Goal: Task Accomplishment & Management: Use online tool/utility

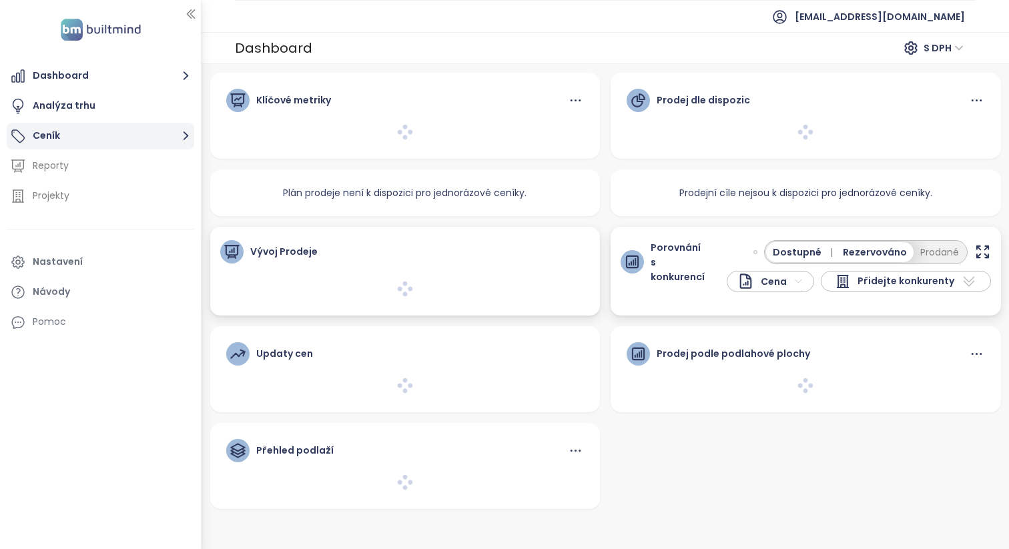
click at [155, 125] on button "Ceník" at bounding box center [100, 136] width 187 height 27
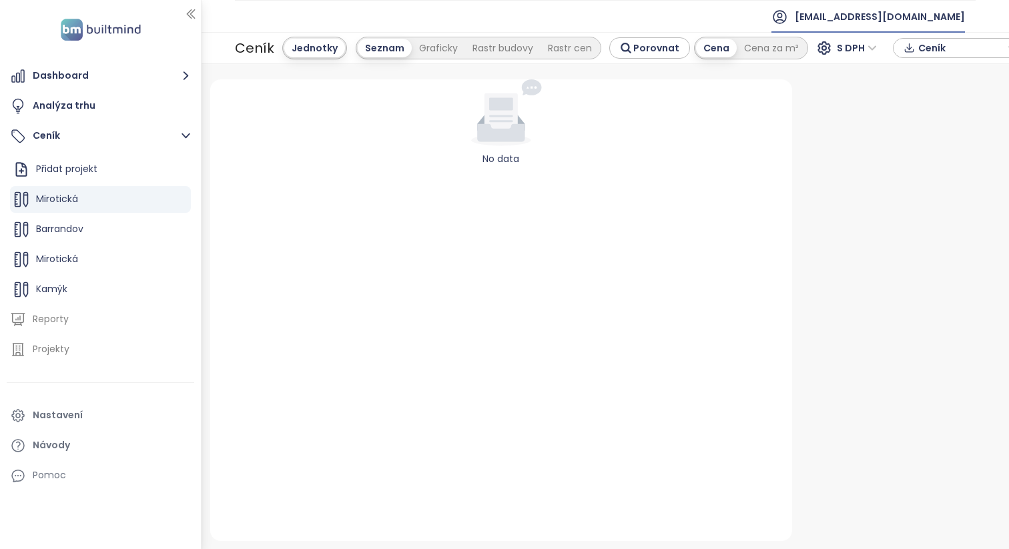
click at [921, 26] on span "[EMAIL_ADDRESS][DOMAIN_NAME]" at bounding box center [880, 17] width 170 height 32
click at [908, 53] on span "Odhlásit se" at bounding box center [933, 53] width 52 height 13
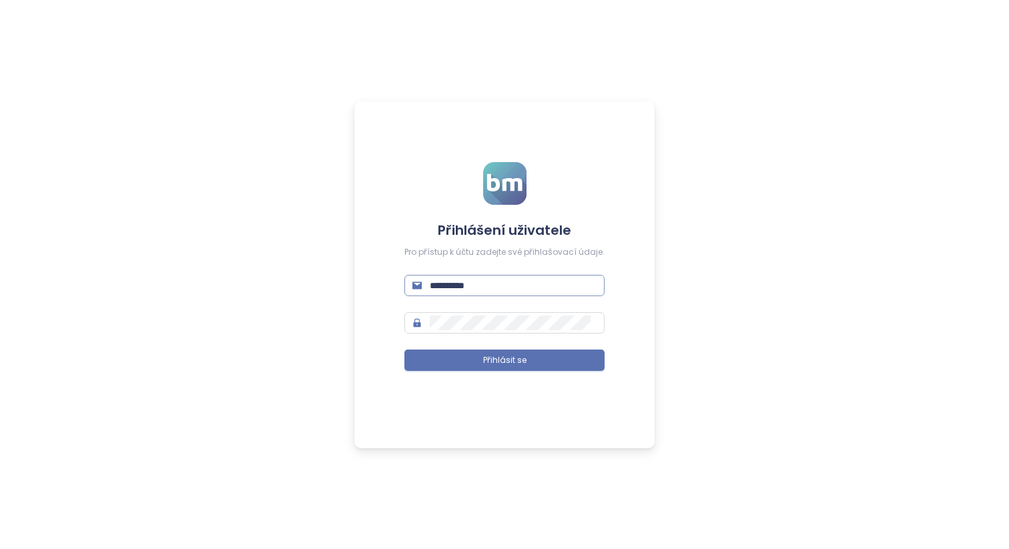
click at [530, 278] on input "**********" at bounding box center [513, 285] width 167 height 15
click at [537, 286] on input "**********" at bounding box center [513, 285] width 167 height 15
type input "**********"
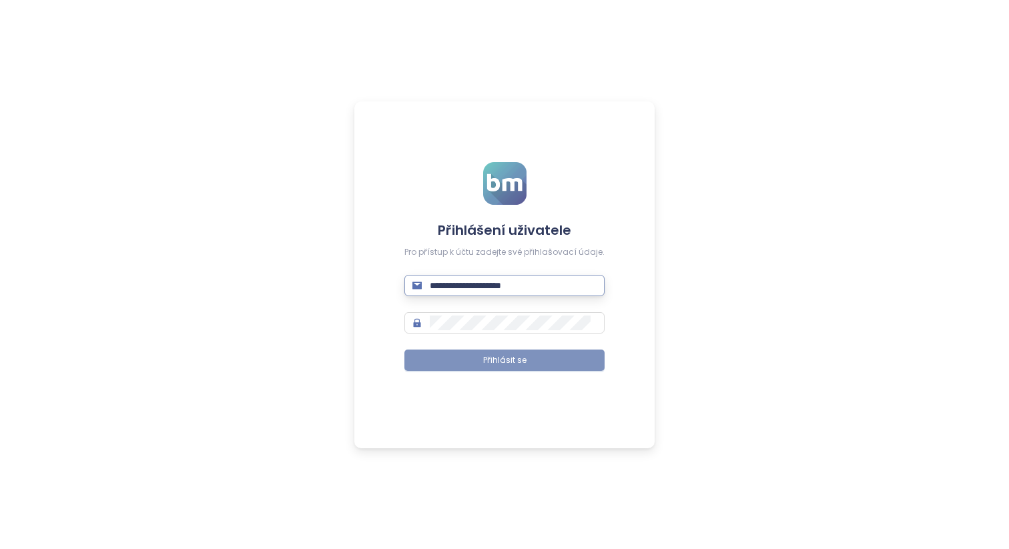
click at [572, 366] on button "Přihlásit se" at bounding box center [504, 360] width 200 height 21
type input "**********"
click at [562, 366] on button "Přihlásit se" at bounding box center [504, 360] width 200 height 21
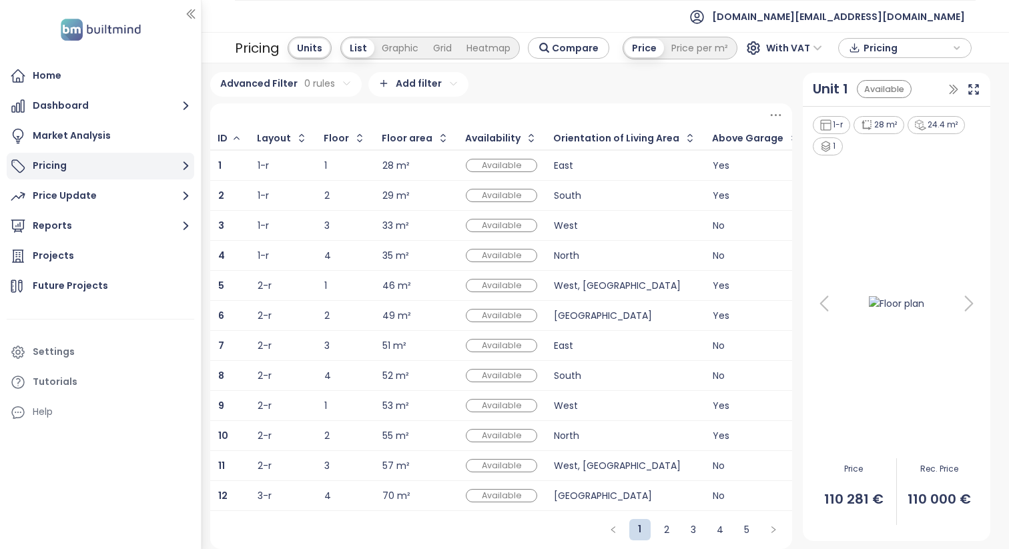
click at [129, 164] on button "Pricing" at bounding box center [100, 166] width 187 height 27
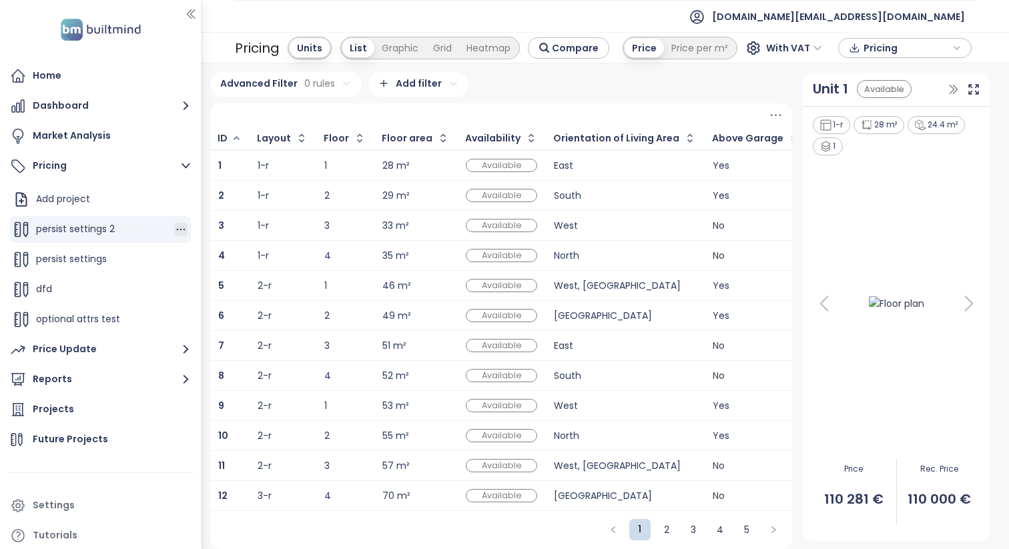
click at [183, 226] on icon "button" at bounding box center [180, 229] width 13 height 13
click at [227, 247] on button "Edit" at bounding box center [226, 251] width 59 height 17
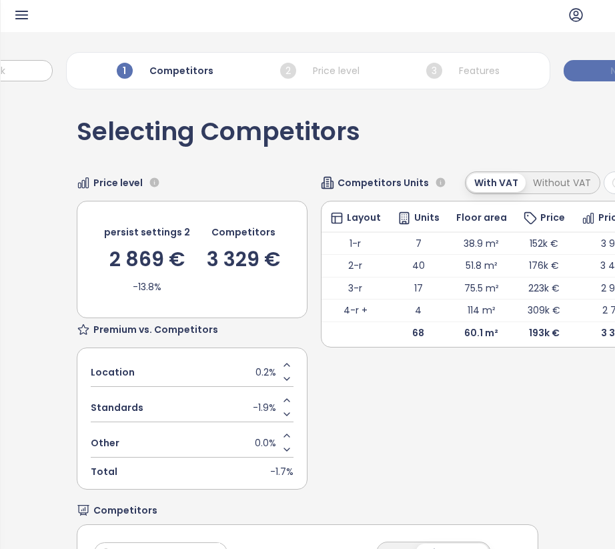
click at [583, 62] on button "Next" at bounding box center [622, 70] width 116 height 21
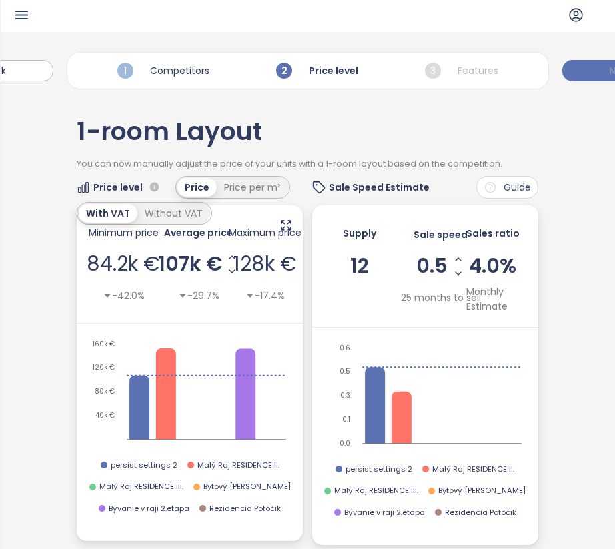
click at [583, 62] on button "Next" at bounding box center [620, 70] width 116 height 21
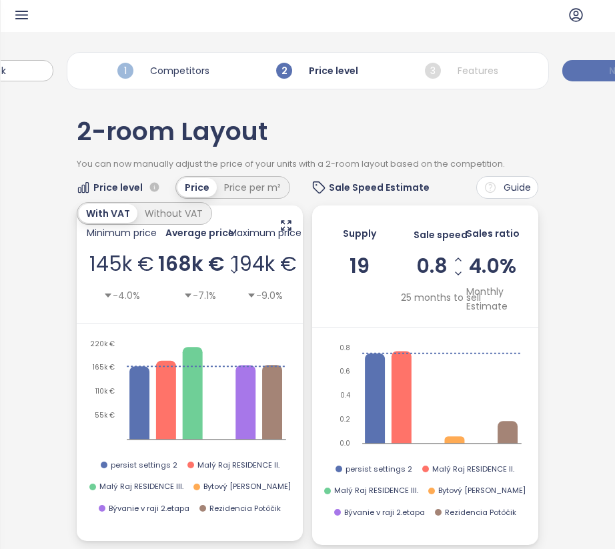
click at [583, 62] on button "Next" at bounding box center [620, 70] width 116 height 21
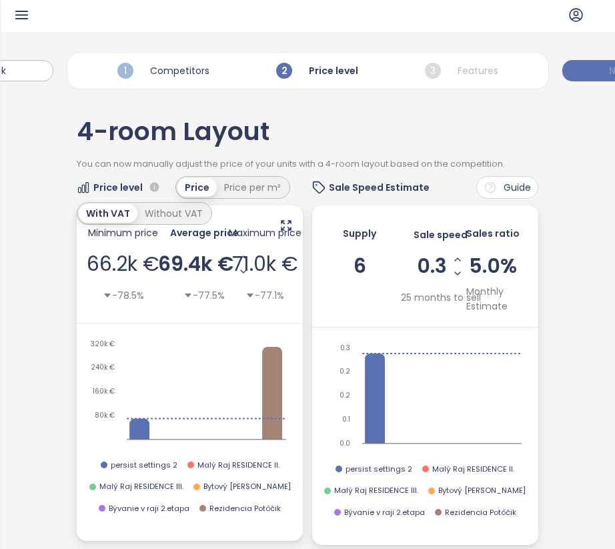
click at [583, 62] on button "Next" at bounding box center [620, 70] width 116 height 21
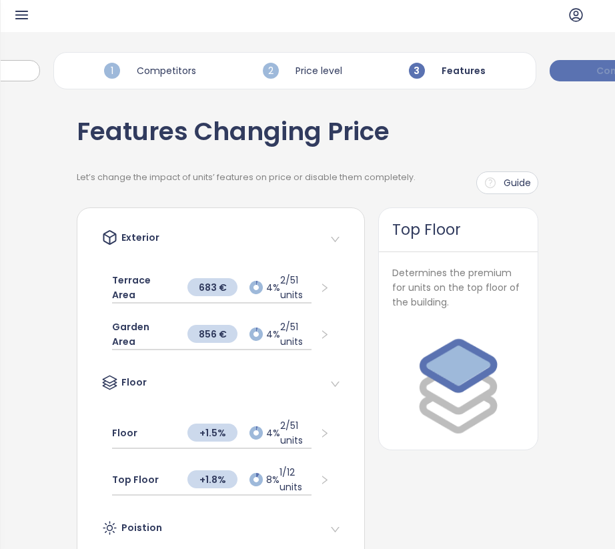
click at [583, 62] on button "Complete" at bounding box center [621, 70] width 143 height 21
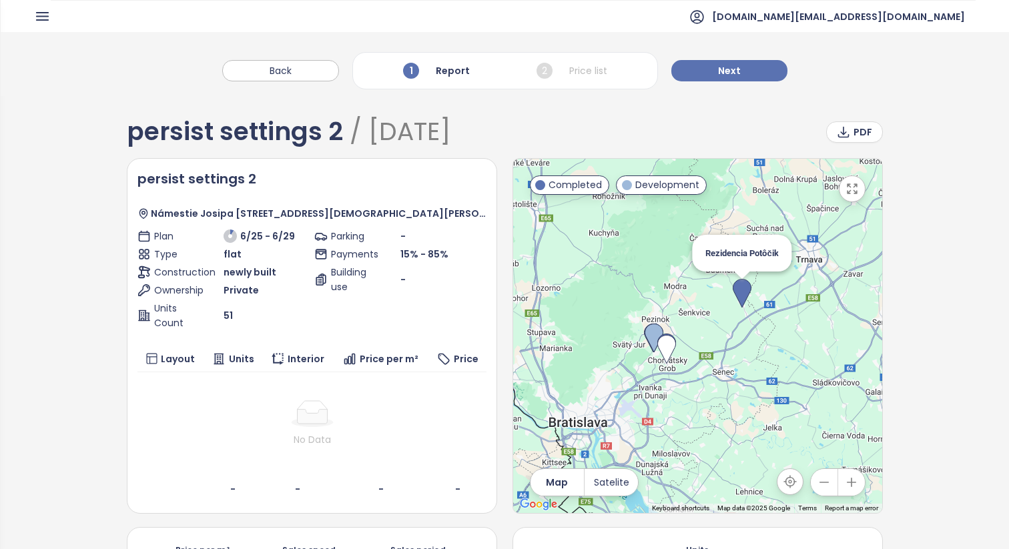
click at [614, 292] on img at bounding box center [741, 293] width 19 height 29
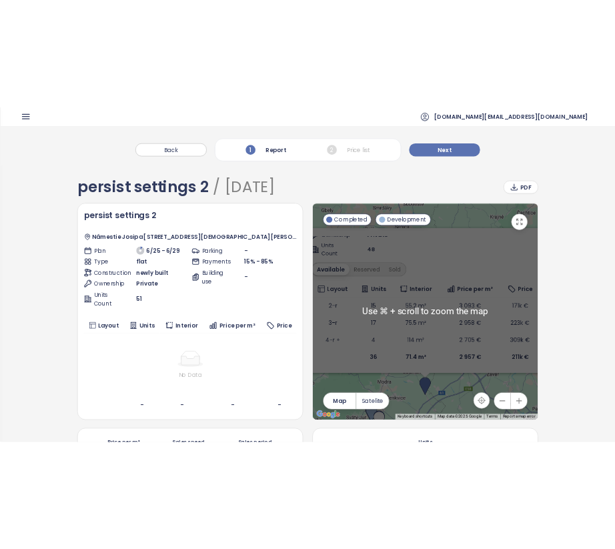
scroll to position [1, 0]
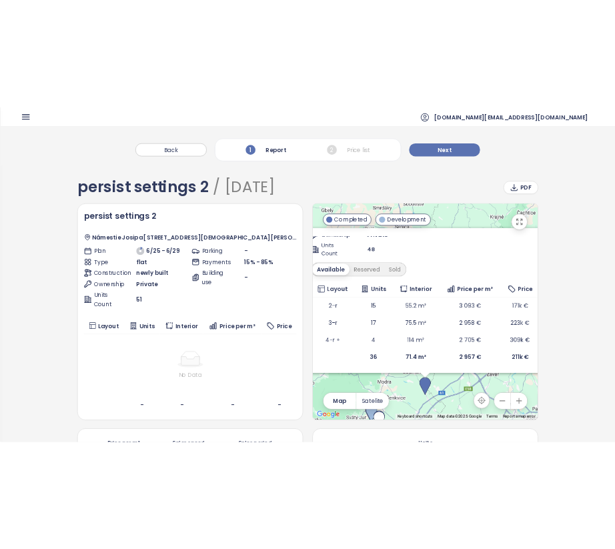
scroll to position [97, 0]
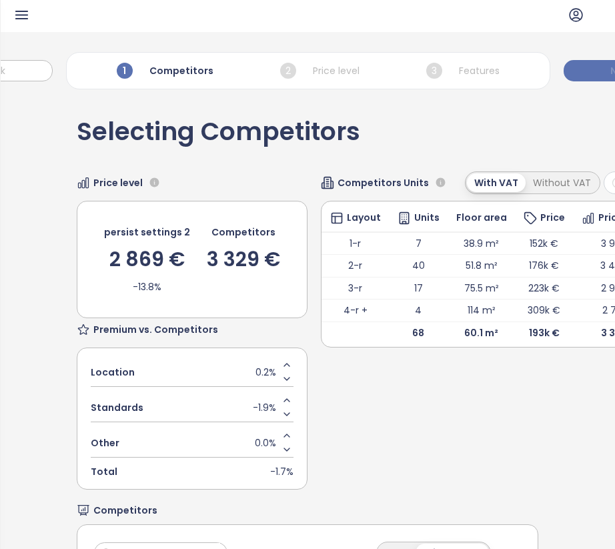
click at [588, 71] on button "Next" at bounding box center [622, 70] width 116 height 21
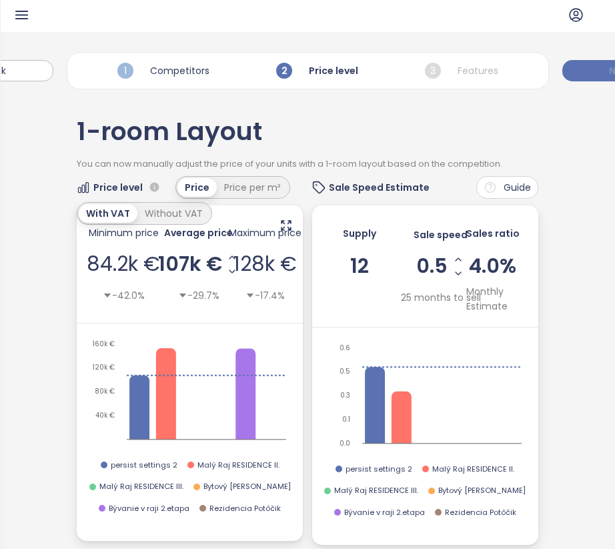
click at [588, 71] on button "Next" at bounding box center [620, 70] width 116 height 21
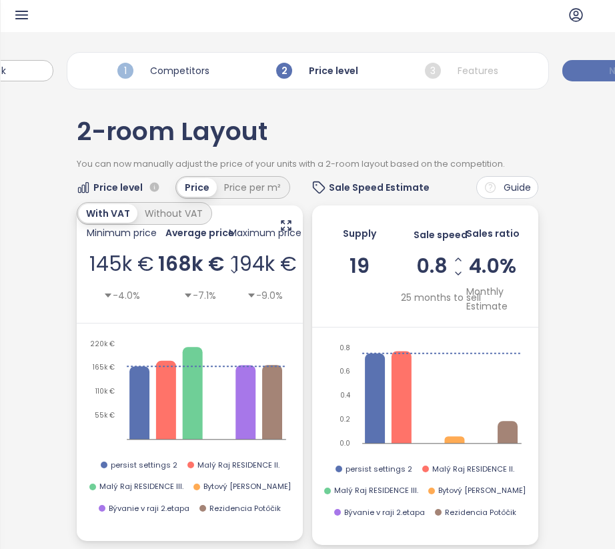
click at [588, 71] on button "Next" at bounding box center [620, 70] width 116 height 21
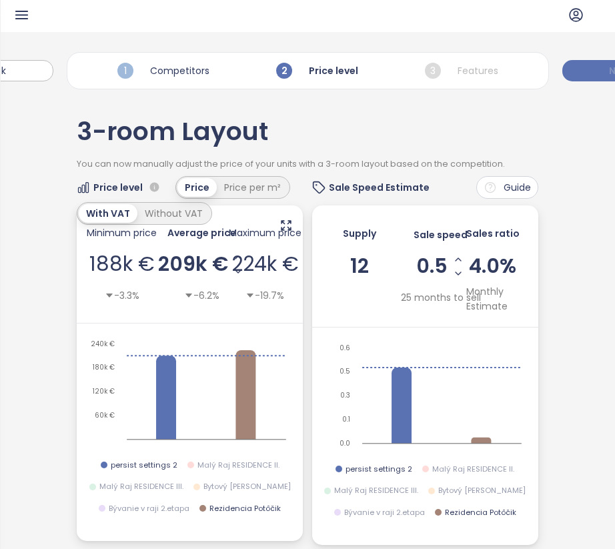
click at [588, 71] on button "Next" at bounding box center [620, 70] width 116 height 21
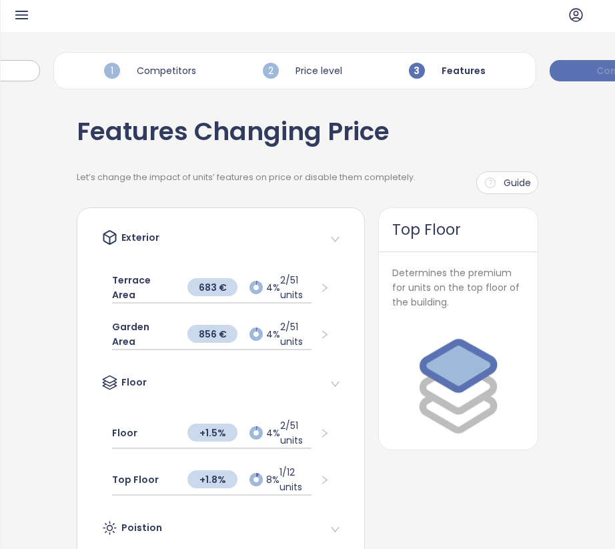
click at [588, 71] on button "Complete" at bounding box center [621, 70] width 143 height 21
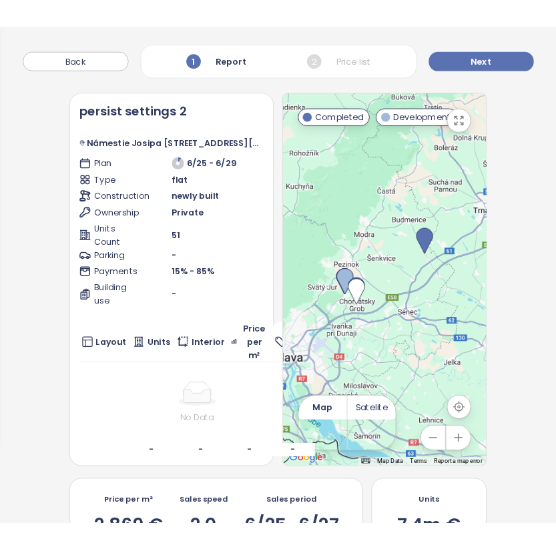
scroll to position [91, 0]
